Goal: Navigation & Orientation: Find specific page/section

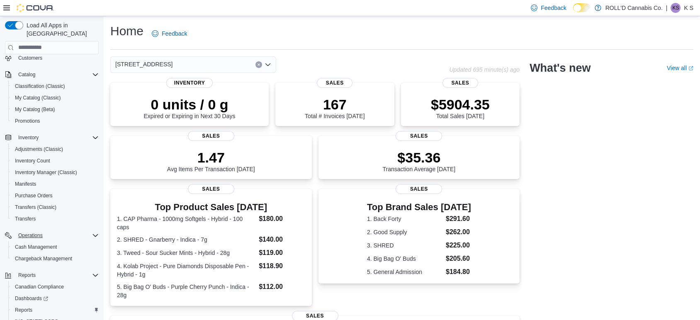
scroll to position [113, 0]
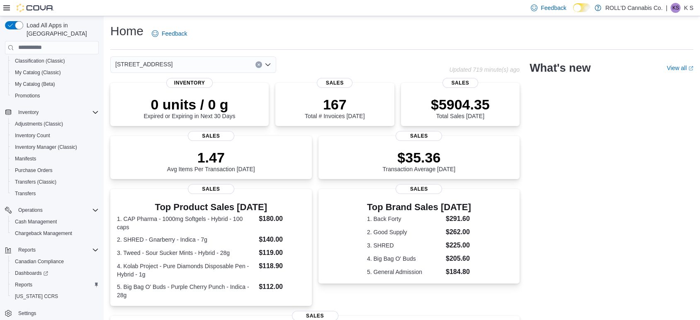
click at [5, 11] on div at bounding box center [28, 8] width 51 height 8
click at [8, 7] on icon at bounding box center [6, 8] width 7 height 7
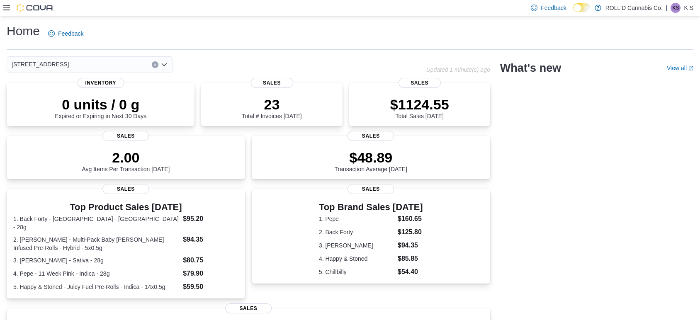
click at [7, 9] on icon at bounding box center [6, 8] width 7 height 7
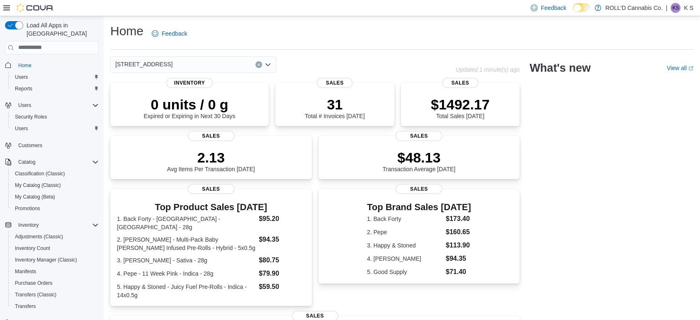
click at [405, 18] on div "Home Feedback [STREET_ADDRESS] Updated 1 minute(s) ago 0 units / 0 g Expired or…" at bounding box center [402, 253] width 596 height 474
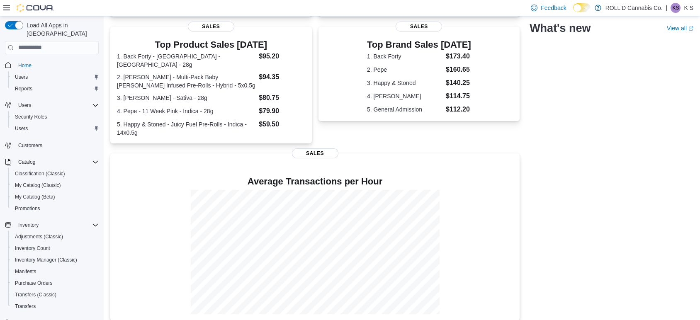
click at [604, 102] on div "105-500 Hazeldean Rd Updated 3 minute(s) ago 0 units / 0 g Expired or Expiring …" at bounding box center [401, 107] width 583 height 427
